Goal: Transaction & Acquisition: Purchase product/service

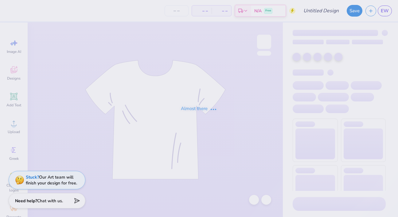
type input "parents"
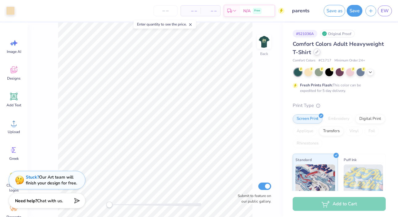
click at [316, 53] on icon at bounding box center [317, 51] width 3 height 3
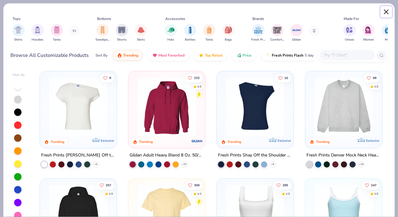
click at [384, 12] on button "Close" at bounding box center [387, 12] width 12 height 12
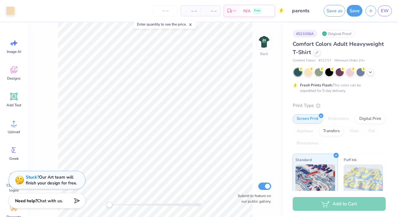
click at [354, 44] on span "Comfort Colors Adult Heavyweight T-Shirt" at bounding box center [338, 48] width 91 height 16
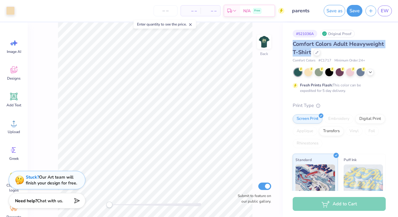
click at [354, 44] on span "Comfort Colors Adult Heavyweight T-Shirt" at bounding box center [338, 48] width 91 height 16
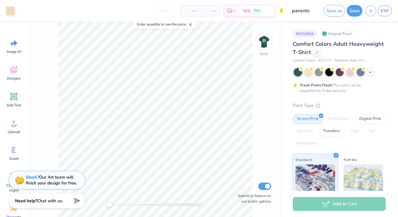
click at [355, 57] on div "Comfort Colors Adult Heavyweight T-Shirt Comfort Colors # C1717 Minimum Order: …" at bounding box center [339, 51] width 93 height 23
click at [318, 50] on div at bounding box center [317, 52] width 7 height 7
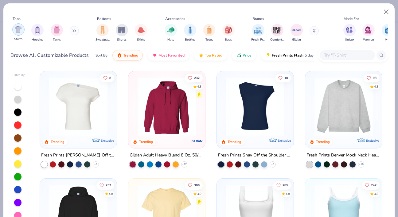
click at [21, 33] on img "filter for Shirts" at bounding box center [18, 29] width 7 height 7
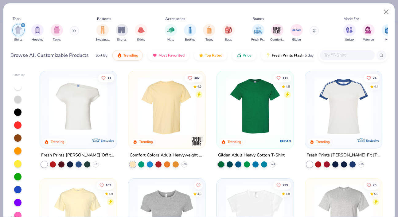
click at [196, 136] on img at bounding box center [197, 141] width 12 height 12
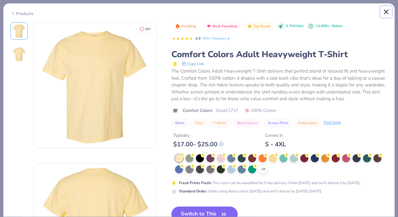
click at [385, 12] on button "Close" at bounding box center [387, 12] width 12 height 12
